Goal: Navigation & Orientation: Find specific page/section

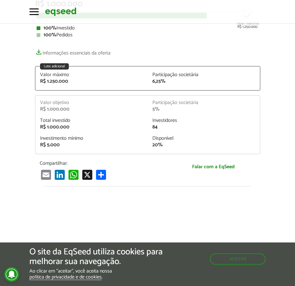
scroll to position [125, 0]
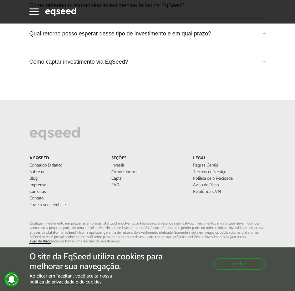
scroll to position [1880, 0]
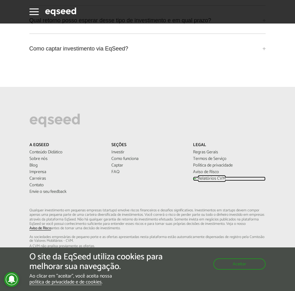
click at [212, 177] on link "Relatórios CVM" at bounding box center [229, 178] width 73 height 4
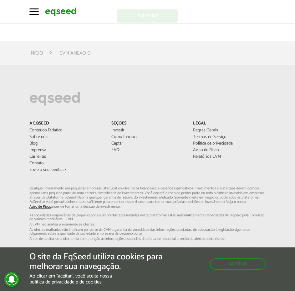
scroll to position [1974, 0]
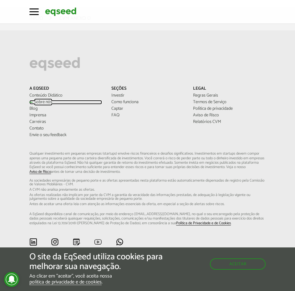
click at [44, 102] on link "Sobre nós" at bounding box center [65, 102] width 73 height 4
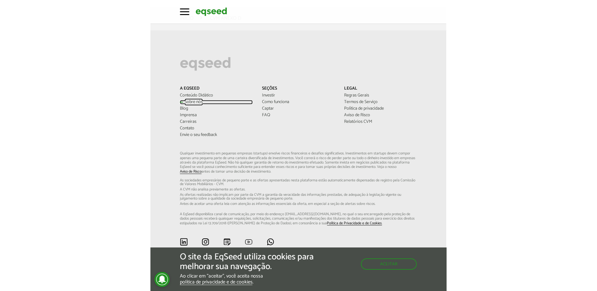
scroll to position [1311, 0]
